Goal: Task Accomplishment & Management: Complete application form

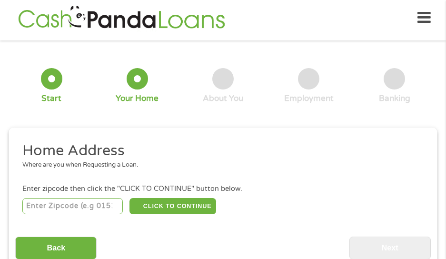
scroll to position [52, 0]
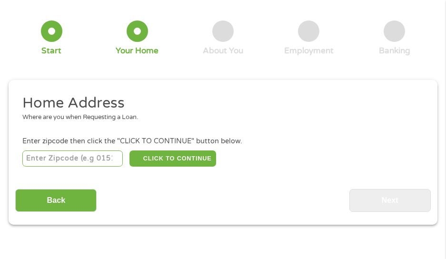
click at [97, 157] on input "number" at bounding box center [72, 158] width 100 height 16
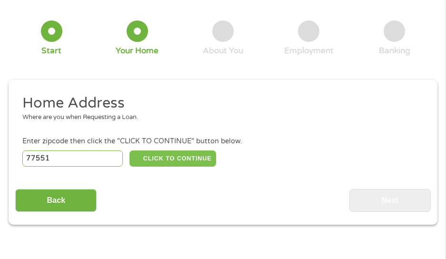
type input "77551"
click at [181, 156] on button "CLICK TO CONTINUE" at bounding box center [172, 158] width 87 height 16
type input "77551"
type input "Galveston"
select select "[US_STATE]"
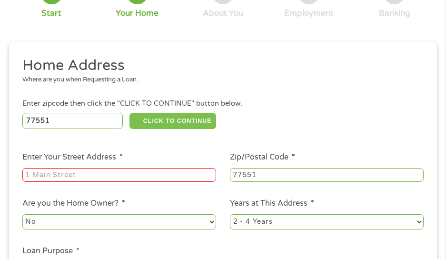
scroll to position [148, 0]
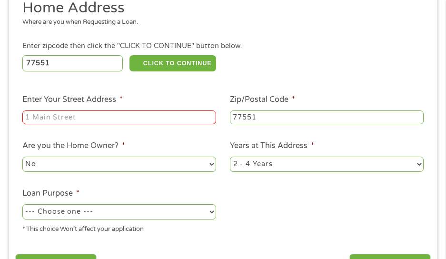
click at [164, 122] on input "Enter Your Street Address *" at bounding box center [119, 117] width 194 height 14
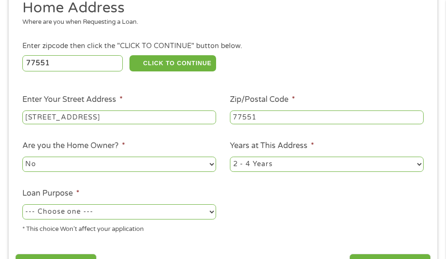
type input "1102 57th st"
click at [164, 218] on select "--- Choose one --- Pay Bills Debt Consolidation Home Improvement Major Purchase…" at bounding box center [119, 211] width 194 height 15
select select "other"
click at [22, 204] on select "--- Choose one --- Pay Bills Debt Consolidation Home Improvement Major Purchase…" at bounding box center [119, 211] width 194 height 15
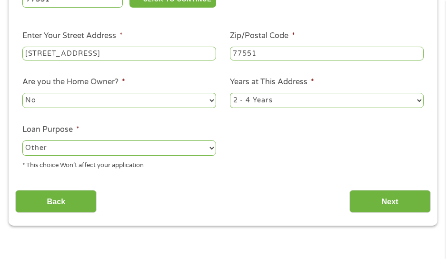
scroll to position [243, 0]
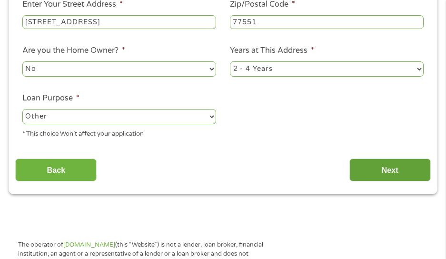
click at [391, 172] on input "Next" at bounding box center [389, 169] width 81 height 23
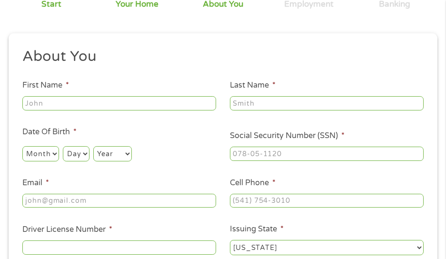
scroll to position [100, 0]
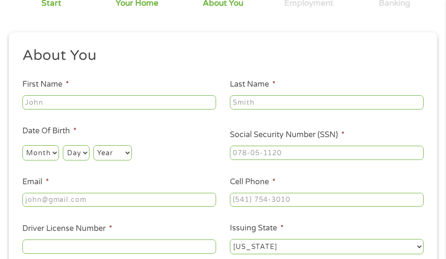
click at [94, 105] on input "First Name *" at bounding box center [119, 102] width 194 height 14
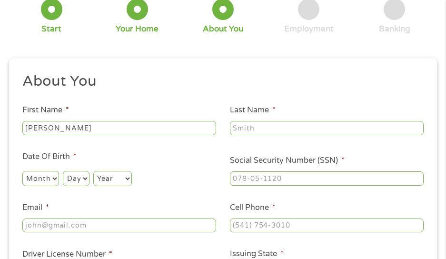
click at [92, 104] on ul "About You This field is hidden when viewing the form Title * --- Choose one ---…" at bounding box center [222, 180] width 415 height 217
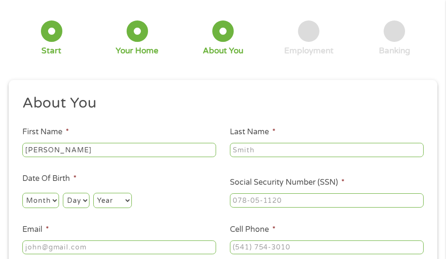
click at [103, 147] on input "jennifer matthews" at bounding box center [119, 150] width 194 height 14
type input "jennifer"
type input "matthews"
click at [48, 199] on select "Month 1 2 3 4 5 6 7 8 9 10 11 12" at bounding box center [40, 200] width 37 height 15
select select "8"
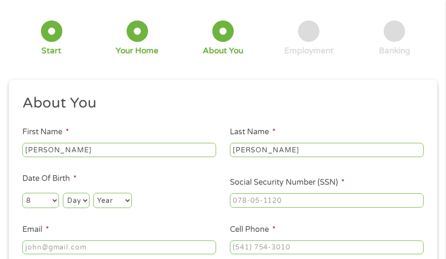
click at [22, 193] on select "Month 1 2 3 4 5 6 7 8 9 10 11 12" at bounding box center [40, 200] width 37 height 15
click at [69, 195] on select "Day 1 2 3 4 5 6 7 8 9 10 11 12 13 14 15 16 17 18 19 20 21 22 23 24 25 26 27 28 …" at bounding box center [76, 200] width 26 height 15
select select "12"
click at [63, 193] on select "Day 1 2 3 4 5 6 7 8 9 10 11 12 13 14 15 16 17 18 19 20 21 22 23 24 25 26 27 28 …" at bounding box center [76, 200] width 26 height 15
click at [116, 207] on select "Year 2007 2006 2005 2004 2003 2002 2001 2000 1999 1998 1997 1996 1995 1994 1993…" at bounding box center [112, 200] width 39 height 15
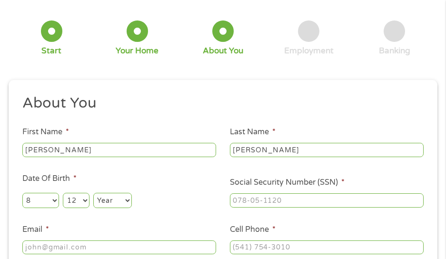
select select "1979"
click at [93, 193] on select "Year 2007 2006 2005 2004 2003 2002 2001 2000 1999 1998 1997 1996 1995 1994 1993…" at bounding box center [112, 200] width 39 height 15
click at [257, 200] on input "___-__-____" at bounding box center [327, 200] width 194 height 14
type input "441-82-6734"
click at [145, 250] on input "Email *" at bounding box center [119, 247] width 194 height 14
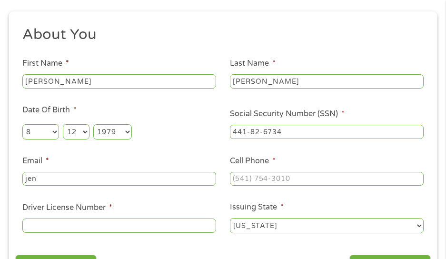
scroll to position [148, 0]
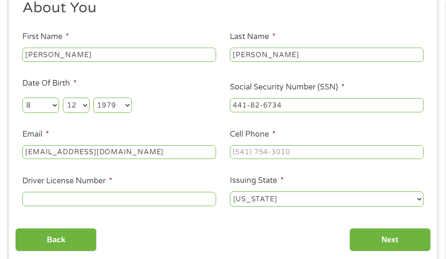
type input "jennifermatthews24@gmail.com"
type input "(432) 307-4874"
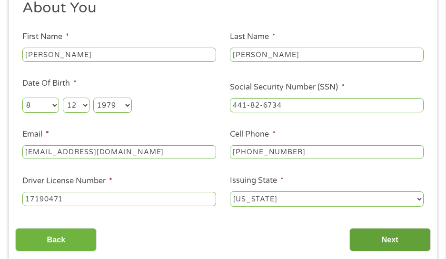
type input "17190471"
click at [385, 240] on input "Next" at bounding box center [389, 239] width 81 height 23
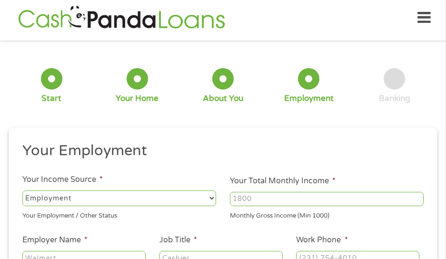
scroll to position [52, 0]
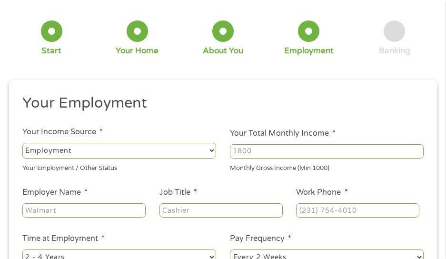
click at [77, 148] on select "--- Choose one --- Employment Self Employed Benefits" at bounding box center [119, 150] width 194 height 15
click at [22, 143] on select "--- Choose one --- Employment Self Employed Benefits" at bounding box center [119, 150] width 194 height 15
click at [254, 155] on input "Your Total Monthly Income *" at bounding box center [327, 151] width 194 height 14
type input "4500"
click at [104, 208] on input "Employer Name *" at bounding box center [83, 210] width 123 height 14
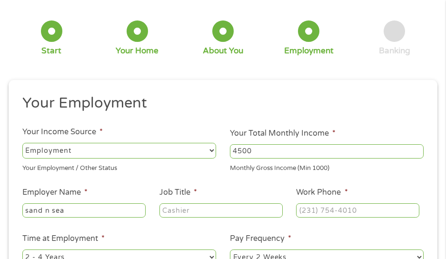
type input "sand n sea"
type input "property services"
click at [89, 209] on input "sand n sea" at bounding box center [83, 210] width 123 height 14
type input "sand n sea properties"
type input "(409) 797-5517"
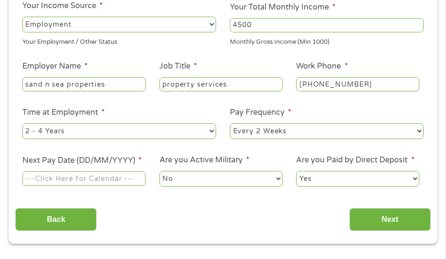
scroll to position [195, 0]
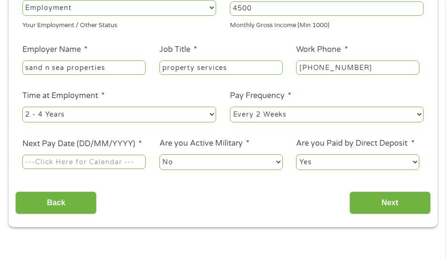
click at [104, 164] on input "Next Pay Date (DD/MM/YYYY) *" at bounding box center [83, 162] width 123 height 14
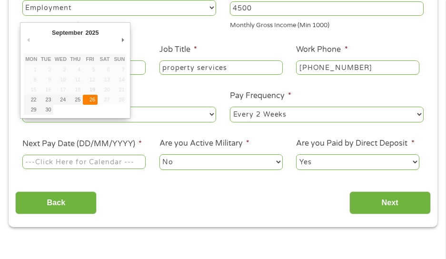
type input "26/09/2025"
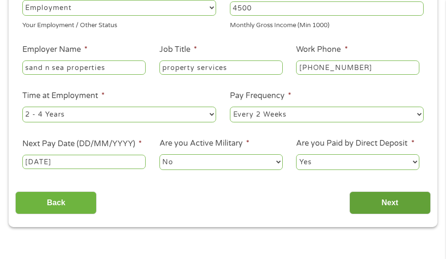
click at [395, 206] on input "Next" at bounding box center [389, 202] width 81 height 23
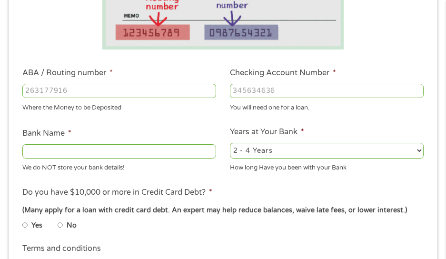
scroll to position [243, 0]
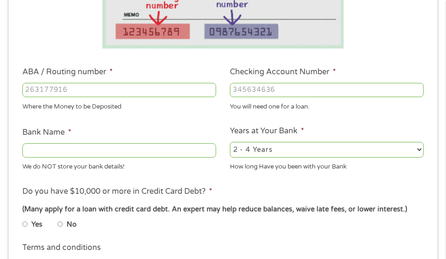
click at [150, 91] on input "ABA / Routing number *" at bounding box center [119, 90] width 194 height 14
type input "113122655"
type input "PROSPERITY BANK"
type input "113122655"
click at [248, 89] on input "Checking Account Number *" at bounding box center [327, 90] width 194 height 14
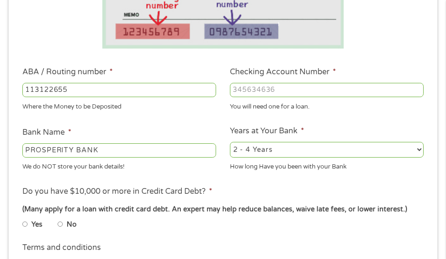
type input "6"
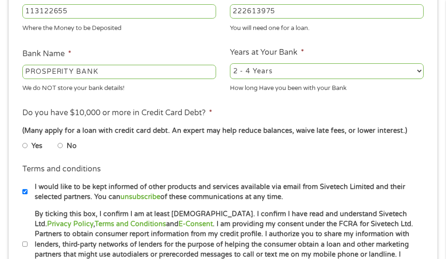
scroll to position [338, 0]
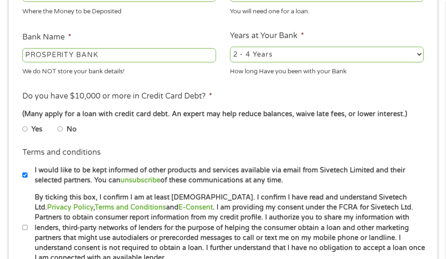
type input "222613975"
click at [60, 128] on input "No" at bounding box center [61, 128] width 6 height 11
radio input "true"
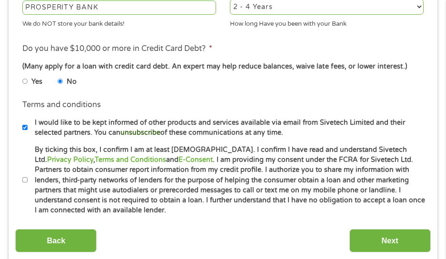
scroll to position [433, 0]
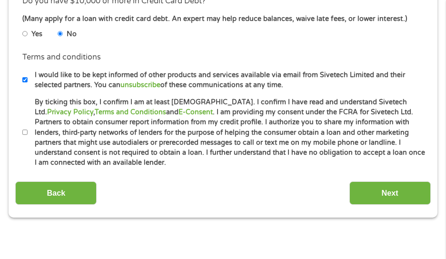
click at [27, 133] on input "By ticking this box, I confirm I am at least 18 years old. I confirm I have rea…" at bounding box center [25, 132] width 6 height 11
checkbox input "true"
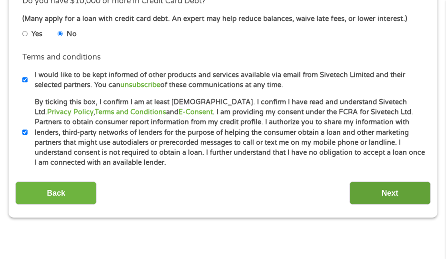
click at [398, 192] on input "Next" at bounding box center [389, 192] width 81 height 23
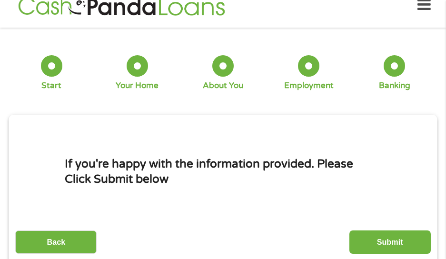
scroll to position [5, 0]
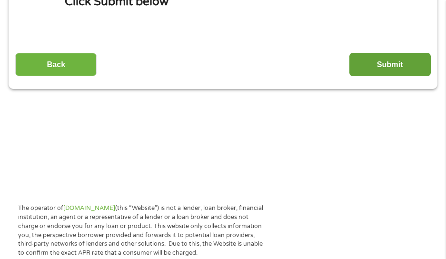
click at [360, 56] on input "Submit" at bounding box center [389, 64] width 81 height 23
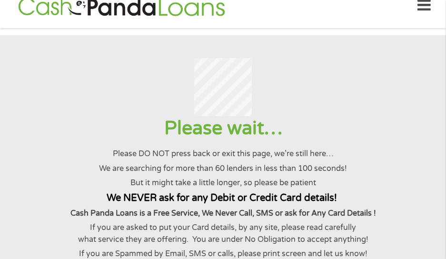
scroll to position [0, 0]
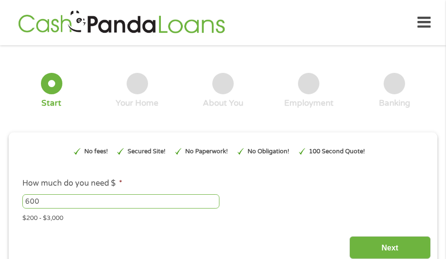
scroll to position [5, 0]
